Goal: Task Accomplishment & Management: Manage account settings

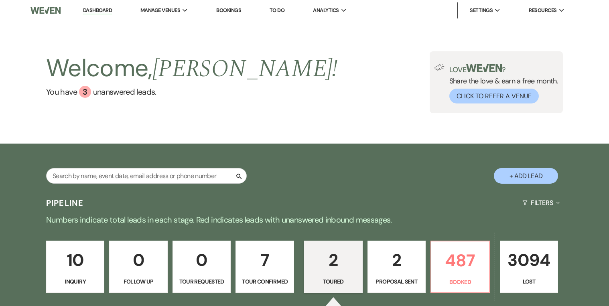
select select "5"
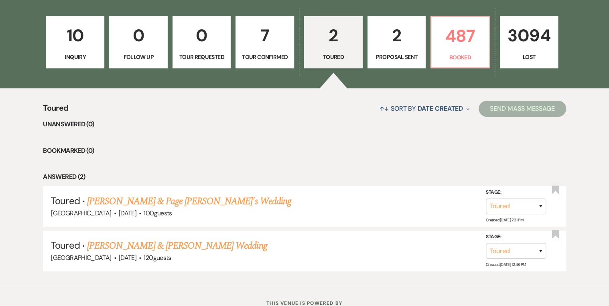
click at [402, 54] on p "Proposal Sent" at bounding box center [397, 57] width 48 height 9
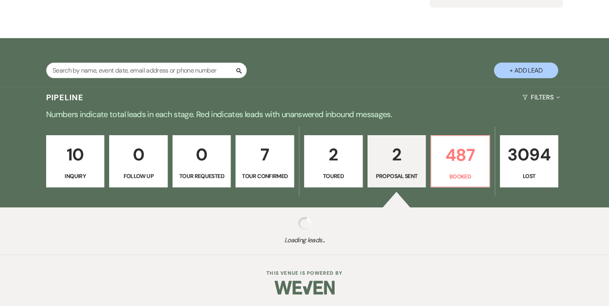
select select "6"
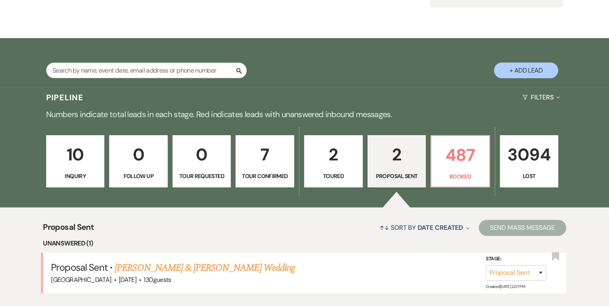
scroll to position [225, 0]
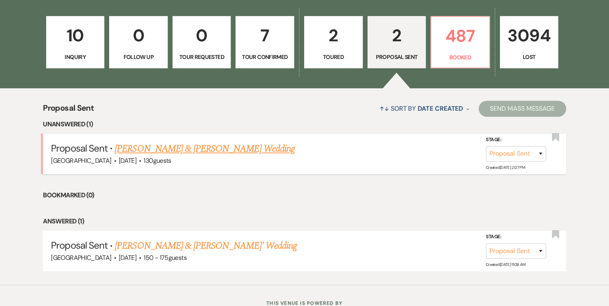
click at [213, 146] on link "[PERSON_NAME] & [PERSON_NAME] Wedding" at bounding box center [205, 149] width 180 height 14
select select "6"
select select "12"
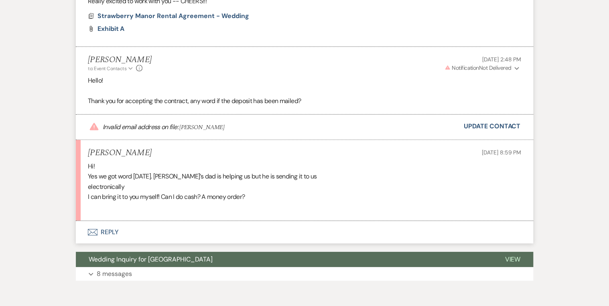
scroll to position [1203, 0]
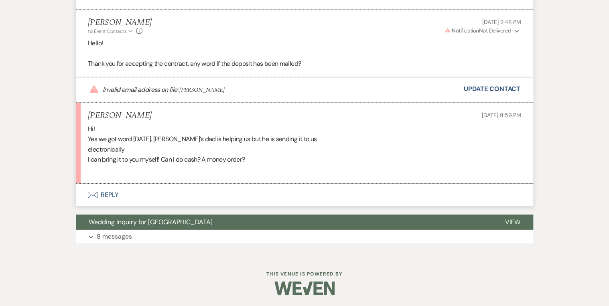
click at [106, 194] on button "Envelope Reply" at bounding box center [304, 195] width 457 height 22
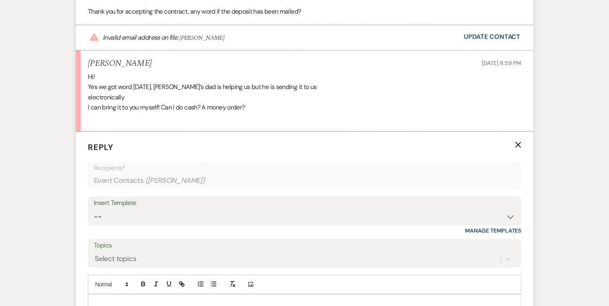
scroll to position [1315, 0]
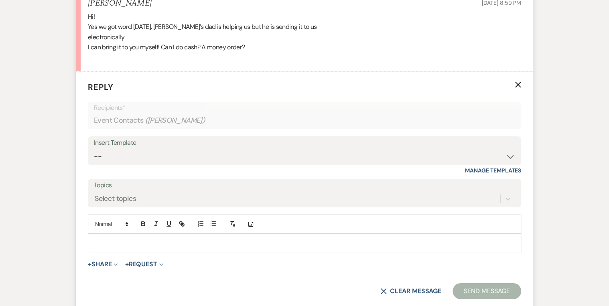
click at [130, 234] on div at bounding box center [304, 243] width 432 height 18
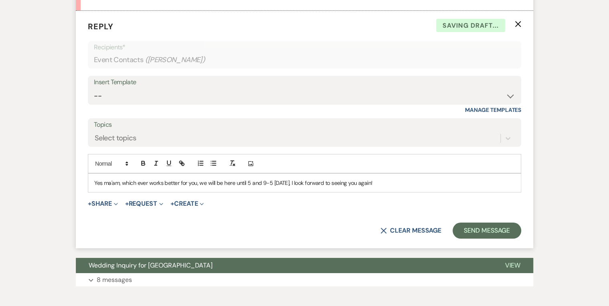
scroll to position [1379, 0]
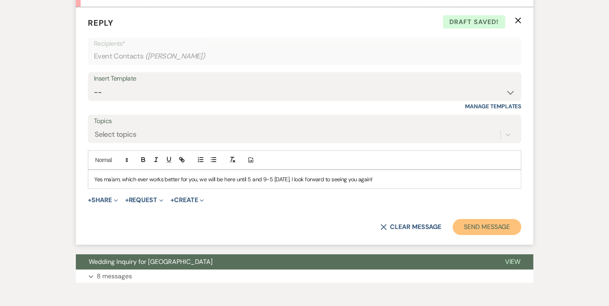
click at [471, 229] on button "Send Message" at bounding box center [486, 227] width 69 height 16
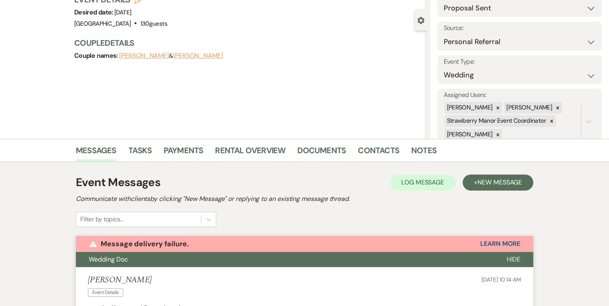
scroll to position [0, 0]
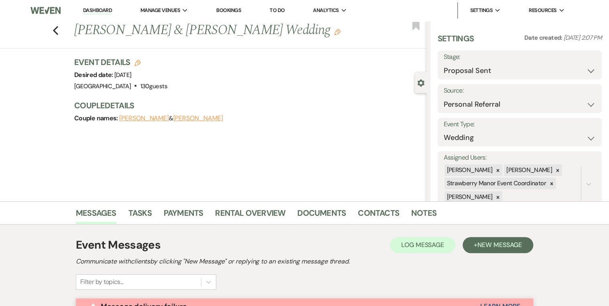
click at [93, 10] on link "Dashboard" at bounding box center [97, 11] width 29 height 8
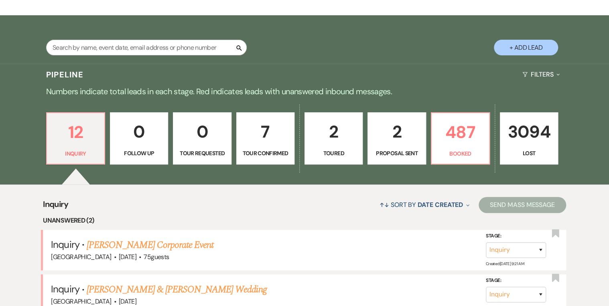
scroll to position [257, 0]
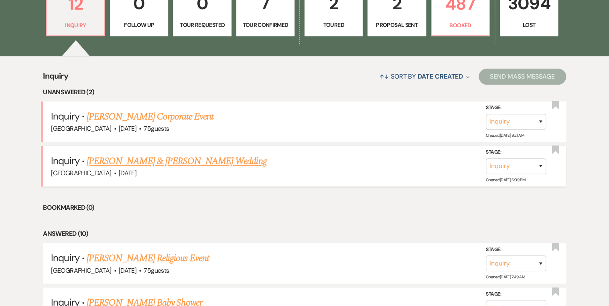
click at [149, 162] on link "[PERSON_NAME] & [PERSON_NAME] Wedding" at bounding box center [177, 161] width 180 height 14
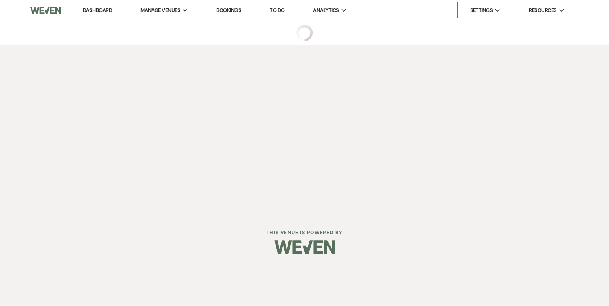
select select "5"
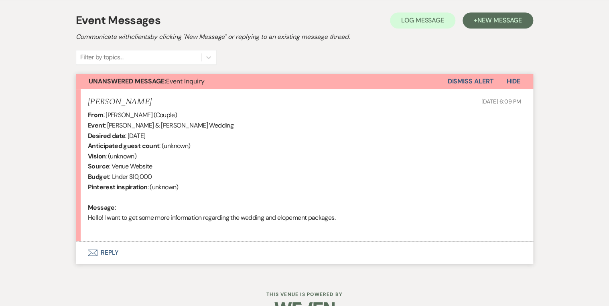
scroll to position [245, 0]
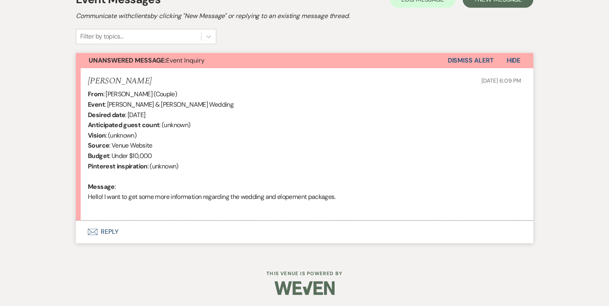
click at [109, 230] on button "Envelope Reply" at bounding box center [304, 232] width 457 height 22
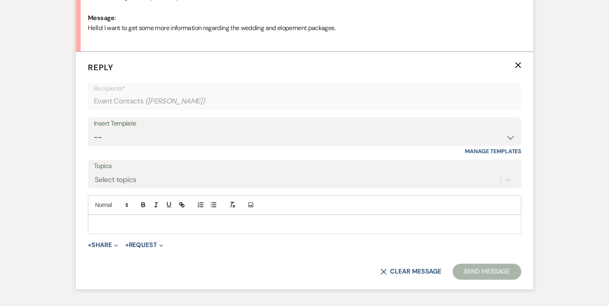
scroll to position [431, 0]
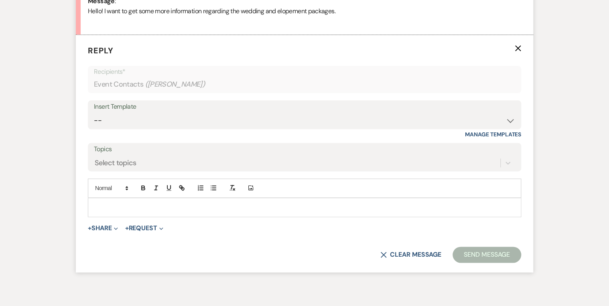
click at [130, 111] on div "Insert Template" at bounding box center [304, 107] width 421 height 12
click at [131, 118] on select "-- Weven Planning Portal Introduction (Booked Events) Private Party Inquiry Res…" at bounding box center [304, 121] width 421 height 16
select select "5376"
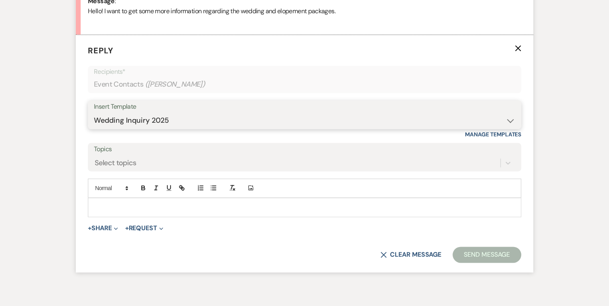
click at [94, 113] on select "-- Weven Planning Portal Introduction (Booked Events) Private Party Inquiry Res…" at bounding box center [304, 121] width 421 height 16
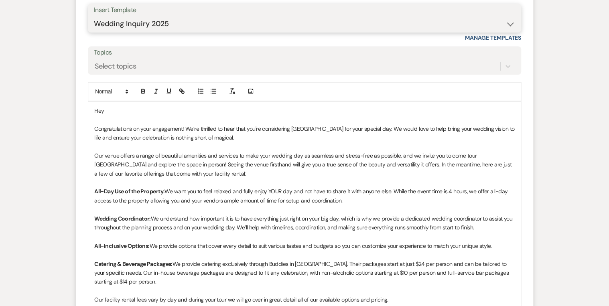
scroll to position [527, 0]
click at [124, 112] on p "Hey" at bounding box center [304, 111] width 420 height 9
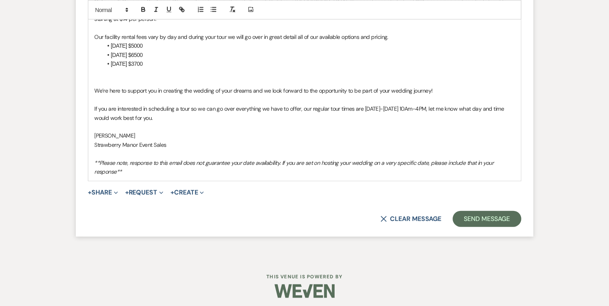
scroll to position [793, 0]
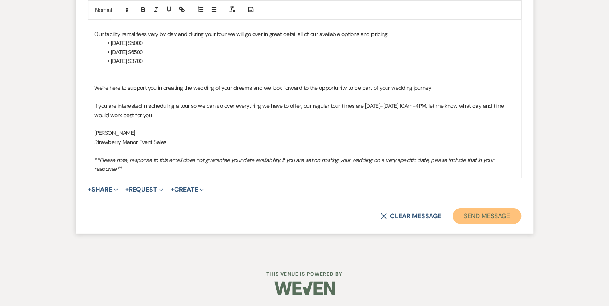
click at [454, 217] on button "Send Message" at bounding box center [486, 216] width 69 height 16
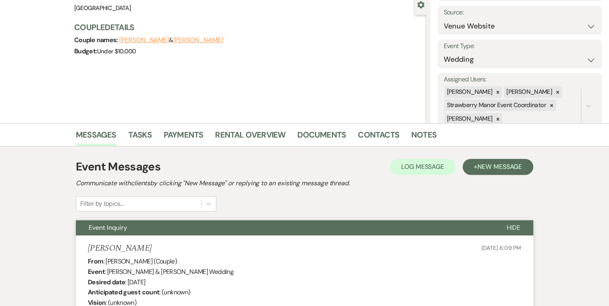
scroll to position [0, 0]
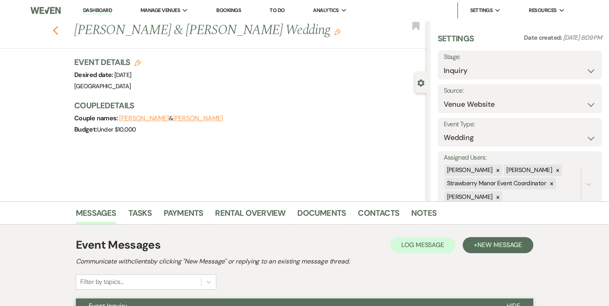
click at [55, 34] on icon "Previous" at bounding box center [56, 31] width 6 height 10
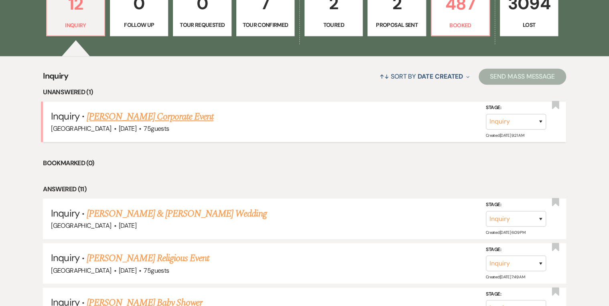
click at [144, 114] on link "[PERSON_NAME] Corporate Event" at bounding box center [150, 117] width 127 height 14
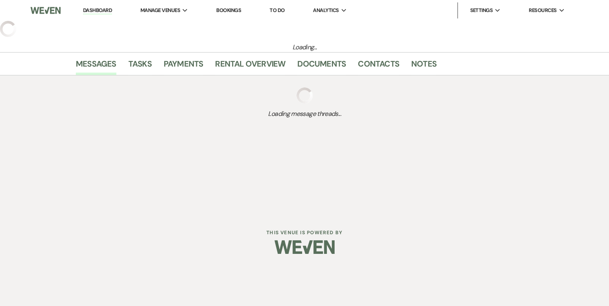
select select "5"
select select "9"
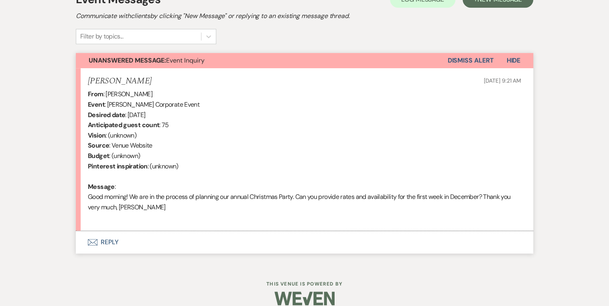
scroll to position [256, 0]
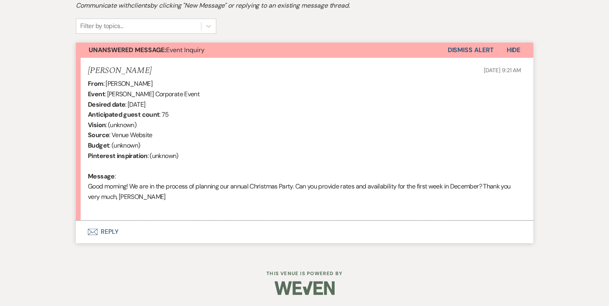
click at [110, 234] on button "Envelope Reply" at bounding box center [304, 232] width 457 height 22
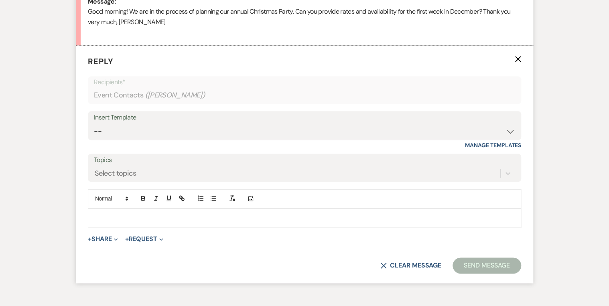
scroll to position [441, 0]
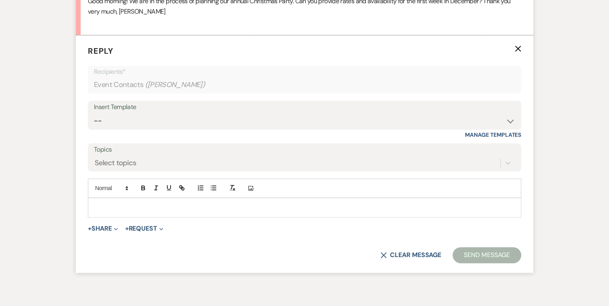
click at [156, 109] on div "Insert Template" at bounding box center [304, 107] width 421 height 12
click at [156, 120] on select "-- Weven Planning Portal Introduction (Booked Events) Private Party Inquiry Res…" at bounding box center [304, 121] width 421 height 16
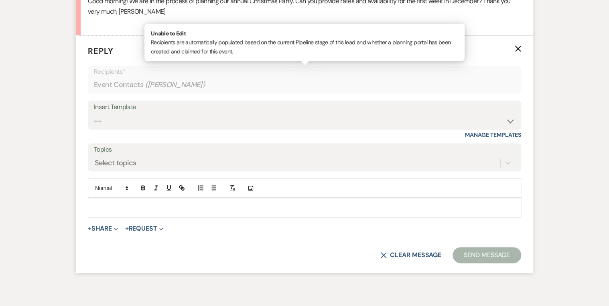
click at [205, 83] on div "Event Contacts ( [PERSON_NAME] )" at bounding box center [304, 85] width 421 height 16
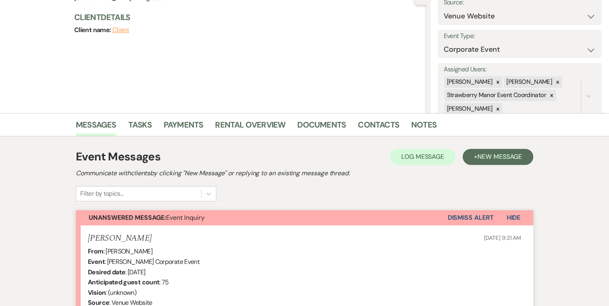
scroll to position [0, 0]
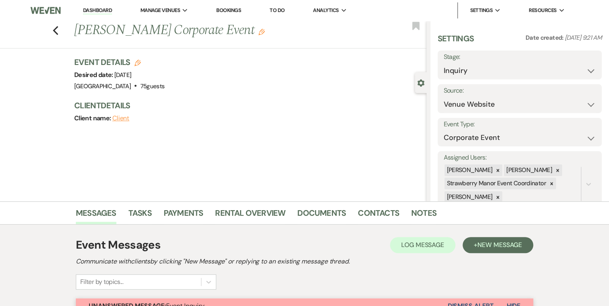
click at [258, 34] on use "button" at bounding box center [261, 32] width 6 height 6
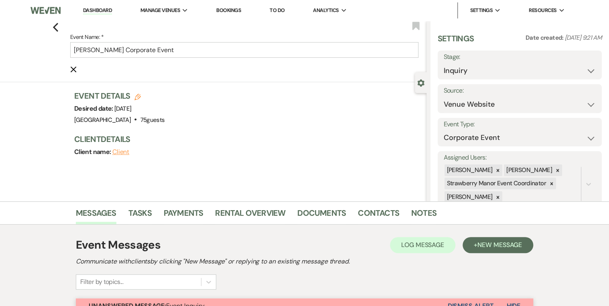
click at [140, 97] on icon "Edit" at bounding box center [137, 97] width 6 height 6
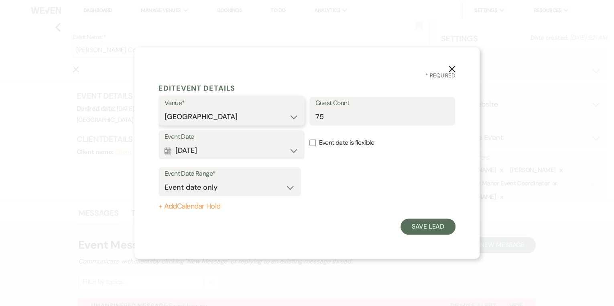
click at [292, 118] on select "[GEOGRAPHIC_DATA] [GEOGRAPHIC_DATA] Events" at bounding box center [231, 117] width 134 height 16
select select "611"
click at [164, 109] on select "[GEOGRAPHIC_DATA] [GEOGRAPHIC_DATA] Events" at bounding box center [231, 117] width 134 height 16
click at [426, 228] on button "Save Lead" at bounding box center [427, 227] width 55 height 16
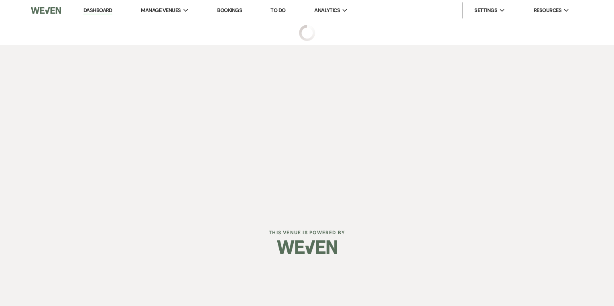
select select "5"
select select "9"
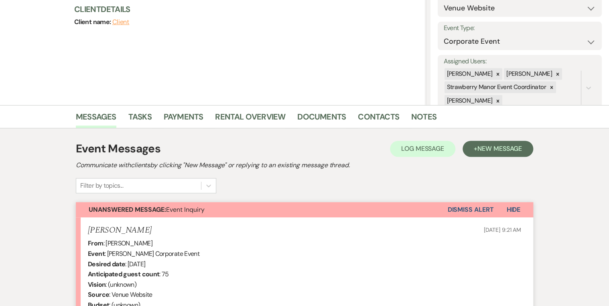
scroll to position [256, 0]
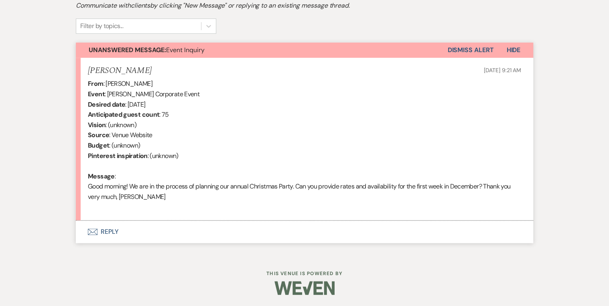
click at [111, 231] on button "Envelope Reply" at bounding box center [304, 232] width 457 height 22
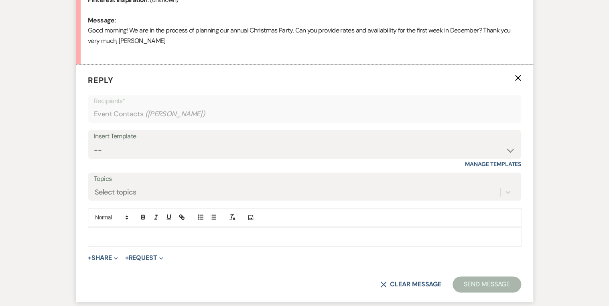
scroll to position [420, 0]
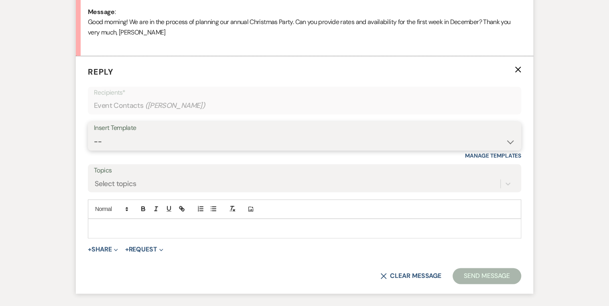
click at [135, 140] on select "-- Weven Planning Portal Introduction (Booked Events) Initial Inquiry Response …" at bounding box center [304, 142] width 421 height 16
select select "2027"
click at [94, 134] on select "-- Weven Planning Portal Introduction (Booked Events) Initial Inquiry Response …" at bounding box center [304, 142] width 421 height 16
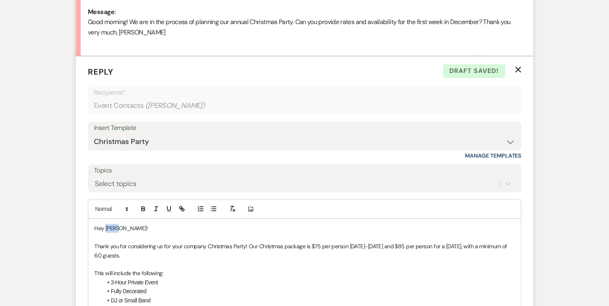
drag, startPoint x: 116, startPoint y: 228, endPoint x: 105, endPoint y: 227, distance: 10.5
click at [105, 227] on p "Hey [PERSON_NAME]!" at bounding box center [304, 228] width 420 height 9
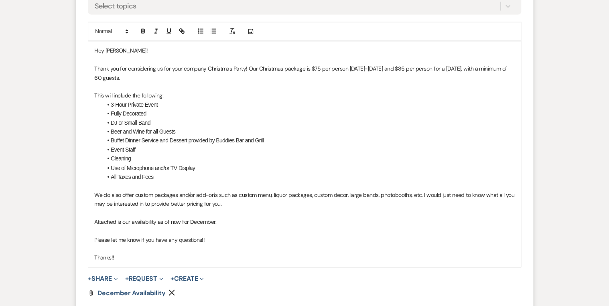
scroll to position [613, 0]
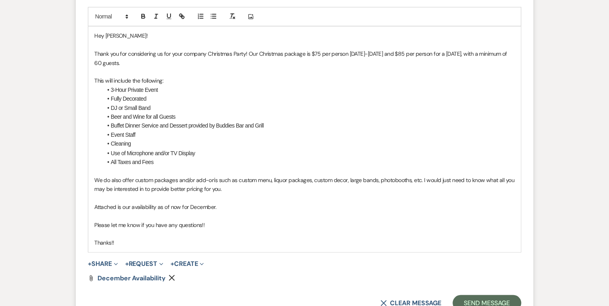
click at [128, 239] on p "Thanks!!" at bounding box center [304, 242] width 420 height 9
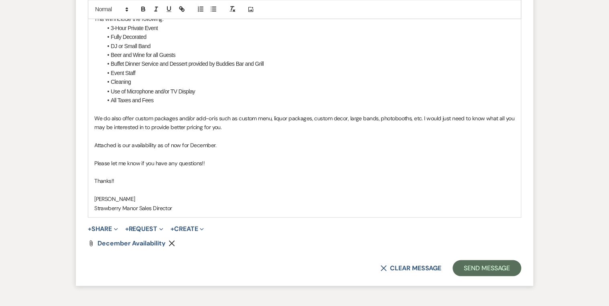
scroll to position [677, 0]
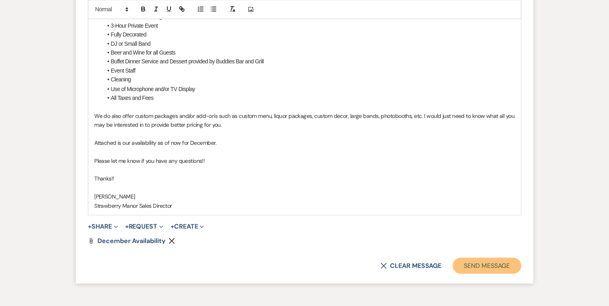
click at [487, 264] on button "Send Message" at bounding box center [486, 266] width 69 height 16
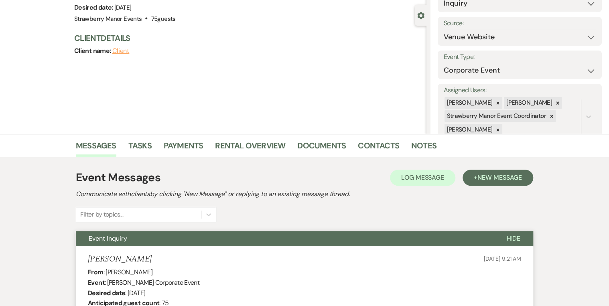
scroll to position [0, 0]
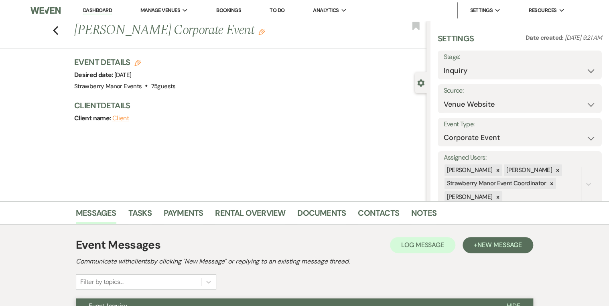
click at [93, 8] on link "Dashboard" at bounding box center [97, 11] width 29 height 8
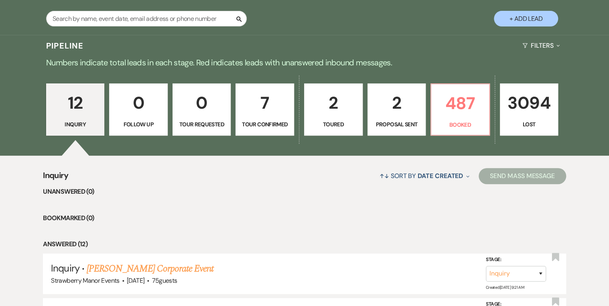
scroll to position [160, 0]
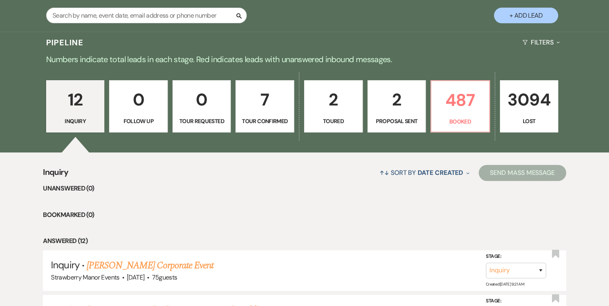
click at [371, 189] on li "Unanswered (0)" at bounding box center [304, 188] width 523 height 10
click at [381, 107] on p "2" at bounding box center [397, 99] width 48 height 27
select select "6"
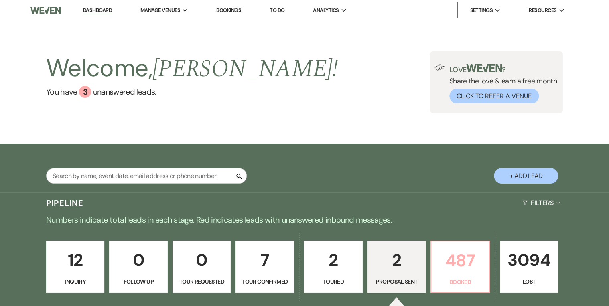
click at [471, 282] on p "Booked" at bounding box center [460, 282] width 48 height 9
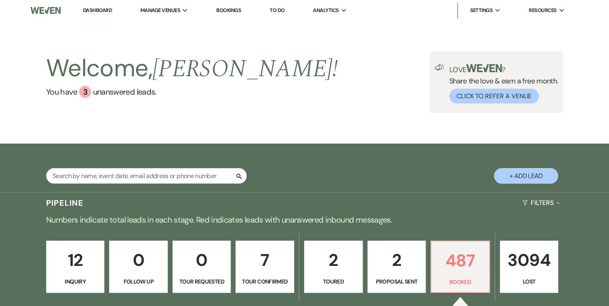
click at [329, 130] on div "Welcome, [PERSON_NAME] ! You have 3 unanswered lead s . Love ? Share the love &…" at bounding box center [304, 82] width 609 height 123
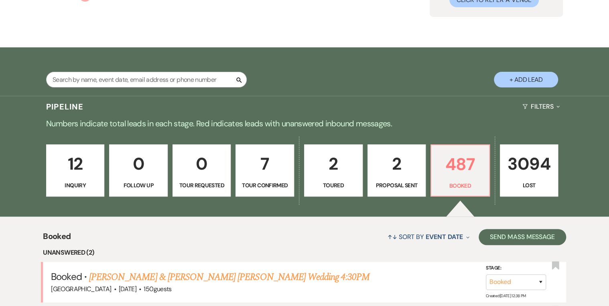
click at [335, 167] on p "2" at bounding box center [333, 163] width 48 height 27
select select "5"
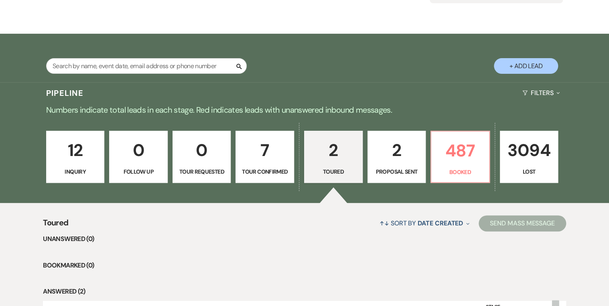
scroll to position [93, 0]
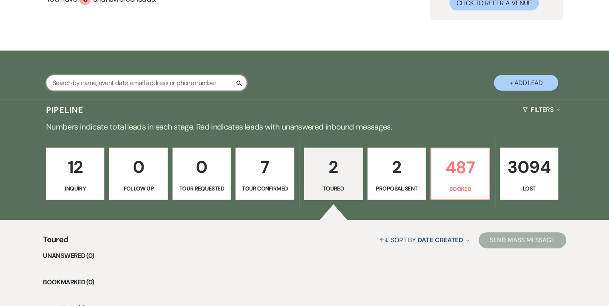
click at [138, 81] on input "text" at bounding box center [146, 83] width 201 height 16
type input "cece"
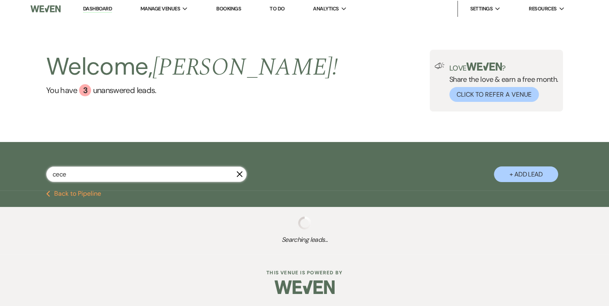
scroll to position [66, 0]
select select "8"
select select "5"
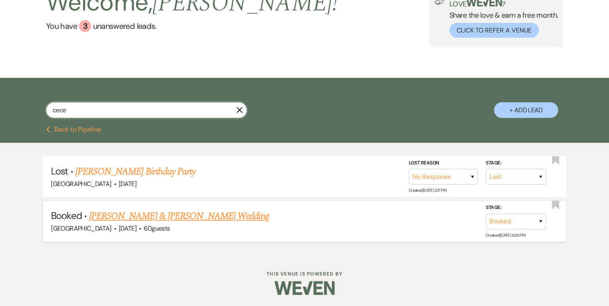
type input "cece"
click at [168, 216] on link "[PERSON_NAME] & [PERSON_NAME] Wedding" at bounding box center [179, 216] width 180 height 14
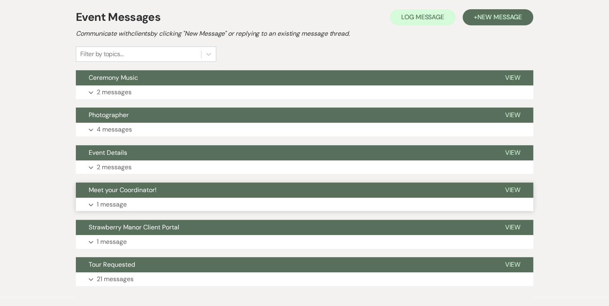
scroll to position [117, 0]
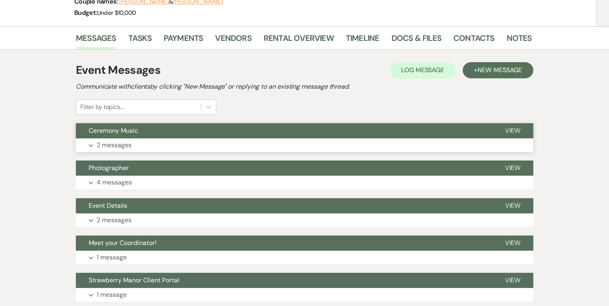
click at [515, 128] on span "View" at bounding box center [513, 130] width 16 height 8
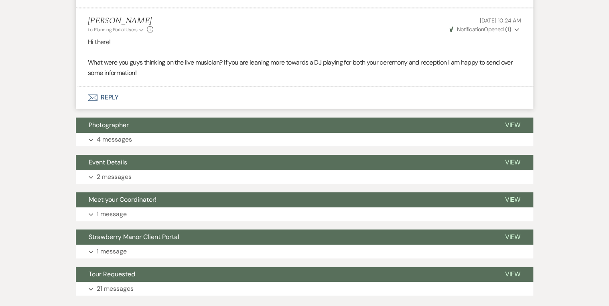
scroll to position [367, 0]
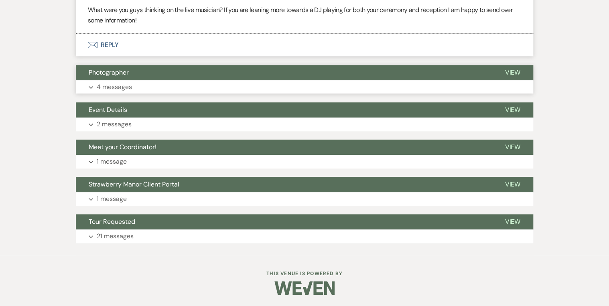
click at [517, 69] on span "View" at bounding box center [513, 72] width 16 height 8
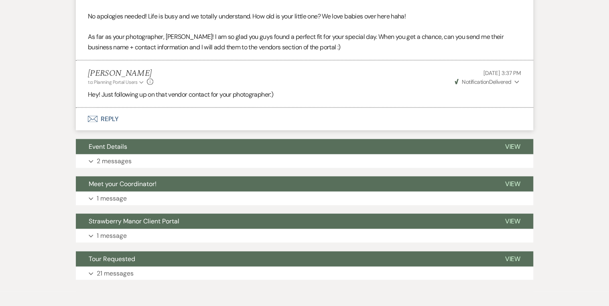
scroll to position [850, 0]
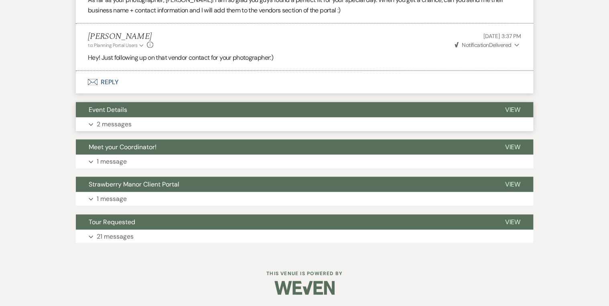
click at [514, 110] on span "View" at bounding box center [513, 109] width 16 height 8
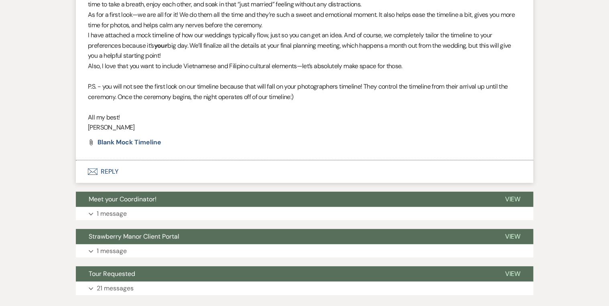
scroll to position [1209, 0]
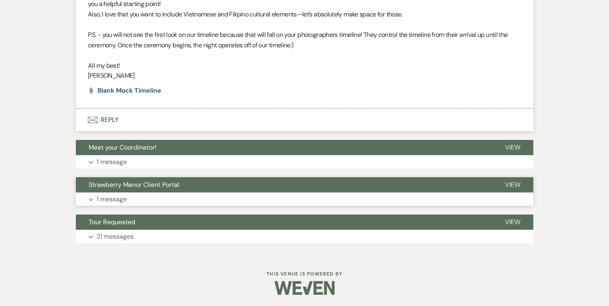
click at [523, 181] on button "View" at bounding box center [512, 184] width 41 height 15
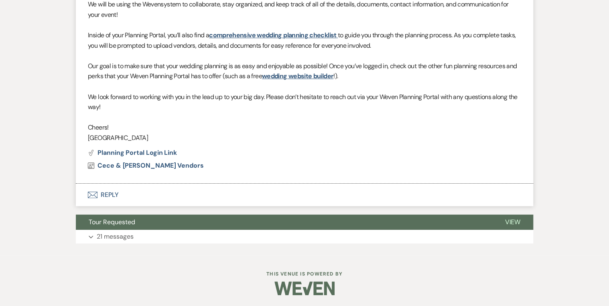
scroll to position [1513, 0]
click at [511, 218] on span "View" at bounding box center [513, 222] width 16 height 8
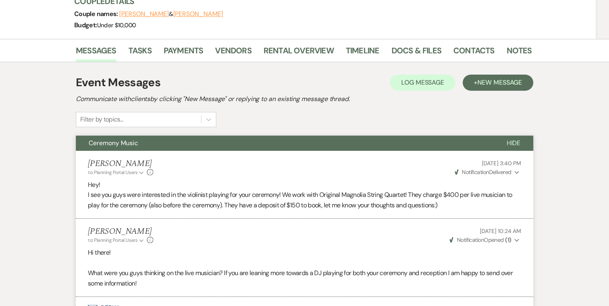
scroll to position [0, 0]
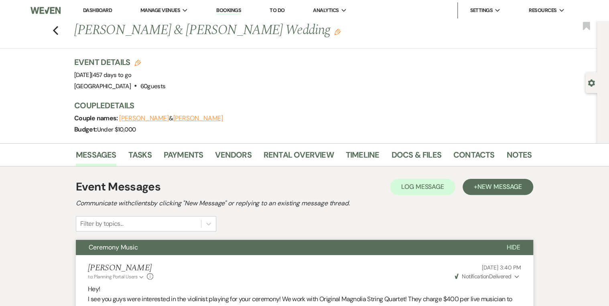
click at [321, 133] on div "Budget: Under $10,000" at bounding box center [298, 129] width 449 height 11
click at [95, 9] on link "Dashboard" at bounding box center [97, 10] width 29 height 7
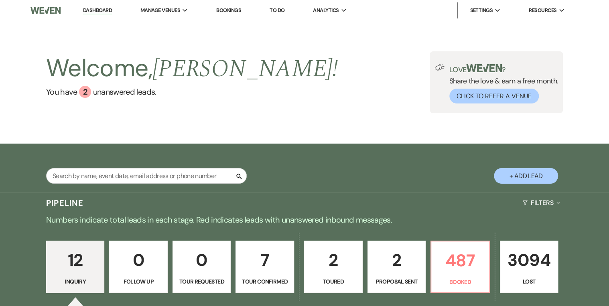
click at [320, 76] on div "Welcome, [PERSON_NAME] ! You have 2 unanswered lead s . Love ? Share the love &…" at bounding box center [305, 82] width 578 height 62
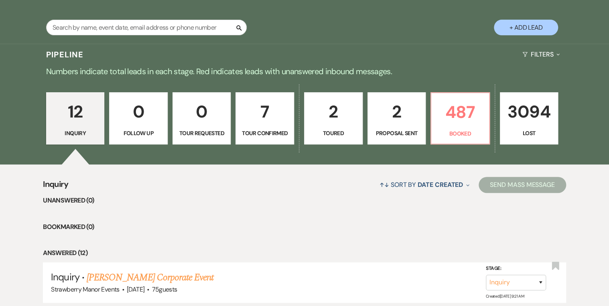
scroll to position [193, 0]
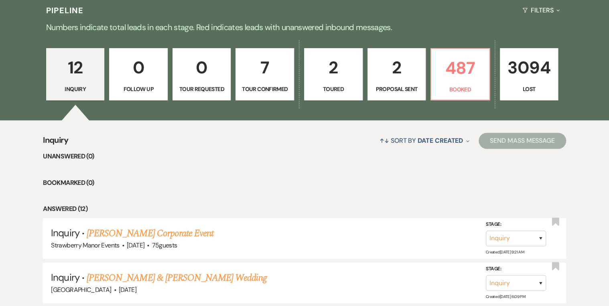
click at [334, 88] on p "Toured" at bounding box center [333, 89] width 48 height 9
select select "5"
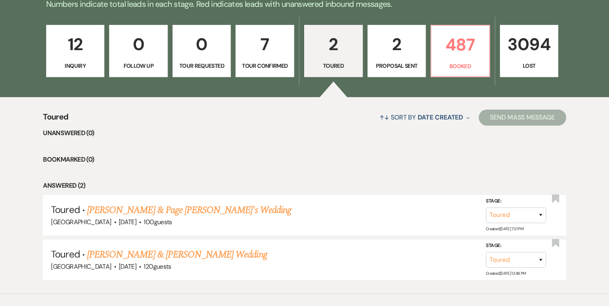
scroll to position [157, 0]
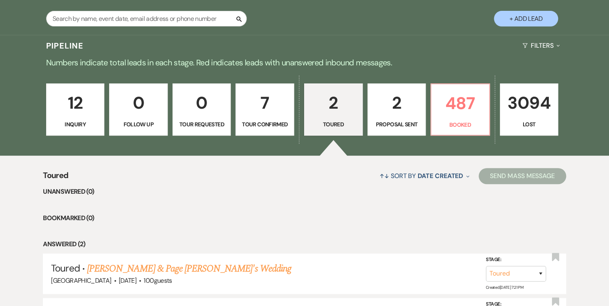
click at [278, 213] on li "Bookmarked (0)" at bounding box center [304, 218] width 523 height 10
click at [390, 130] on link "2 Proposal Sent" at bounding box center [396, 109] width 59 height 52
select select "6"
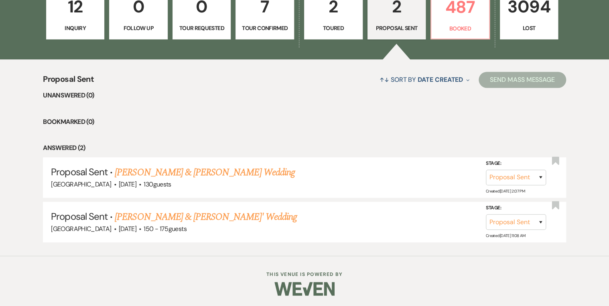
scroll to position [125, 0]
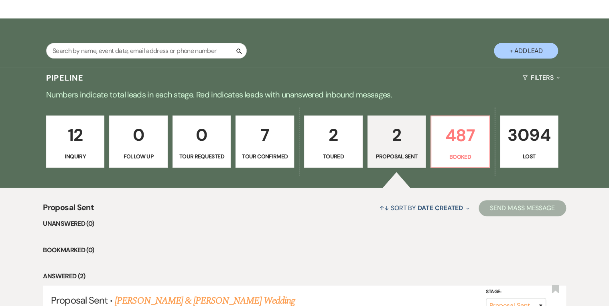
click at [75, 151] on link "12 Inquiry" at bounding box center [75, 142] width 59 height 52
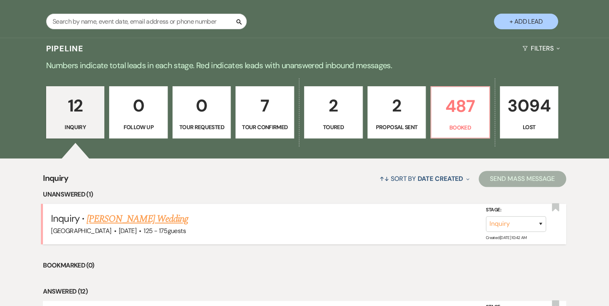
scroll to position [189, 0]
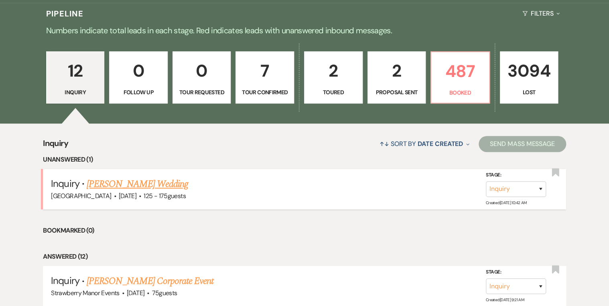
click at [118, 182] on link "[PERSON_NAME] Wedding" at bounding box center [137, 184] width 101 height 14
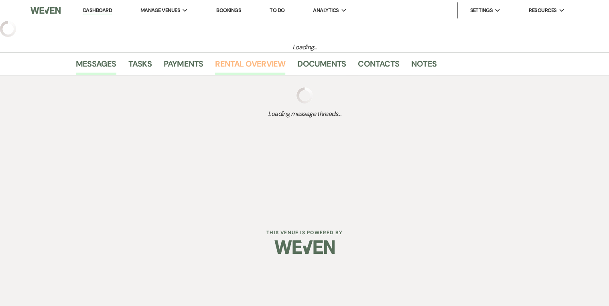
select select "3"
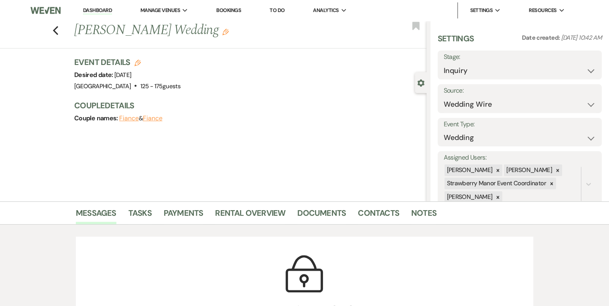
click at [97, 9] on link "Dashboard" at bounding box center [97, 11] width 29 height 8
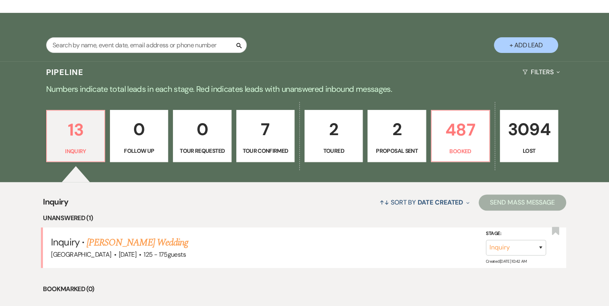
scroll to position [160, 0]
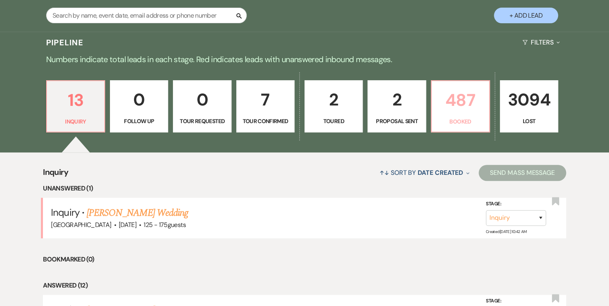
click at [465, 119] on p "Booked" at bounding box center [460, 121] width 48 height 9
